Goal: Task Accomplishment & Management: Use online tool/utility

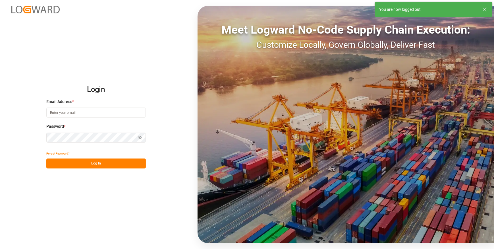
type input "[PERSON_NAME][EMAIL_ADDRESS][PERSON_NAME][DOMAIN_NAME]"
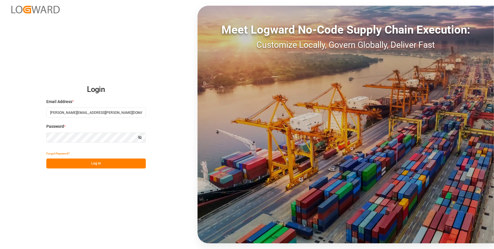
click at [144, 164] on button "Log In" at bounding box center [95, 163] width 99 height 10
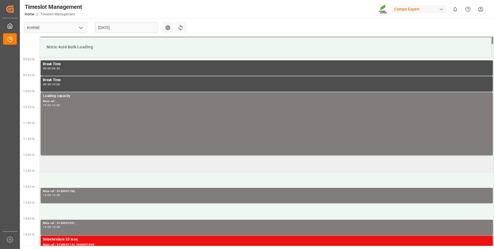
scroll to position [295, 0]
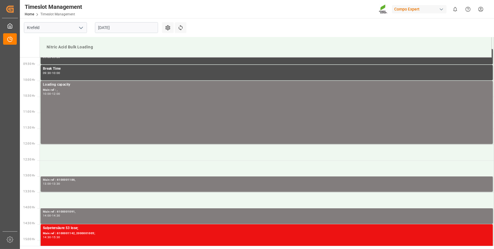
click at [37, 225] on tbody at bounding box center [38, 144] width 2 height 763
